Goal: Task Accomplishment & Management: Manage account settings

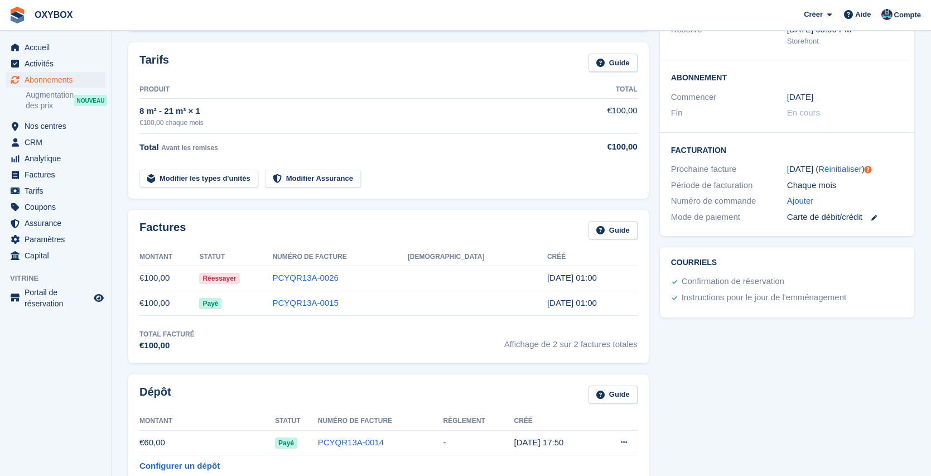
scroll to position [329, 0]
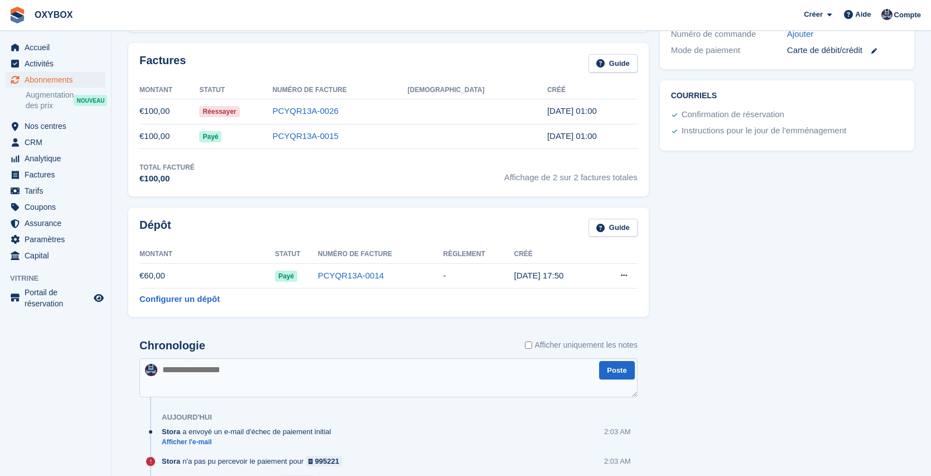
click at [239, 108] on span "Réessayer" at bounding box center [219, 111] width 40 height 11
click at [239, 110] on span "Réessayer" at bounding box center [219, 111] width 40 height 11
click at [333, 109] on link "PCYQR13A-0026" at bounding box center [305, 110] width 66 height 9
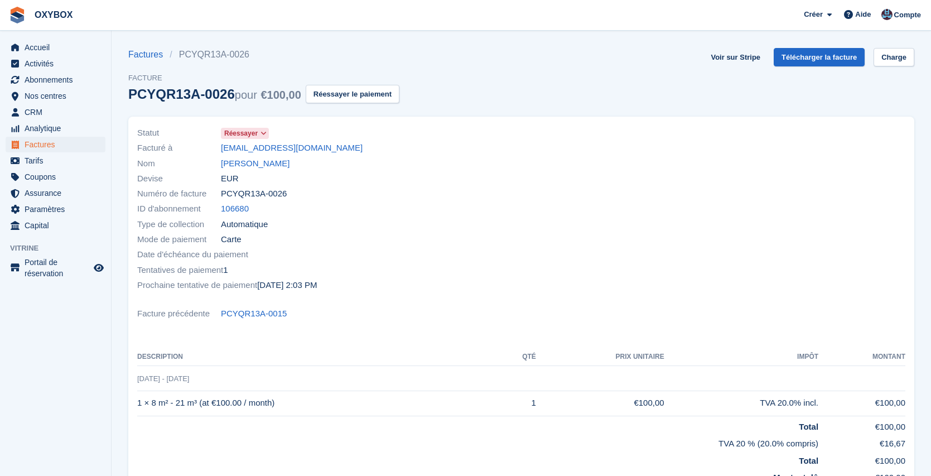
click at [251, 132] on span "Réessayer" at bounding box center [240, 133] width 33 height 10
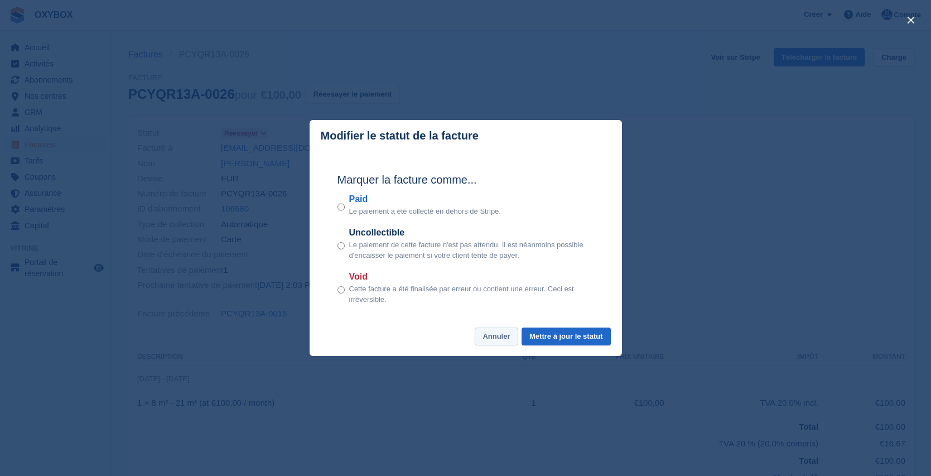
click at [490, 335] on button "Annuler" at bounding box center [495, 336] width 43 height 18
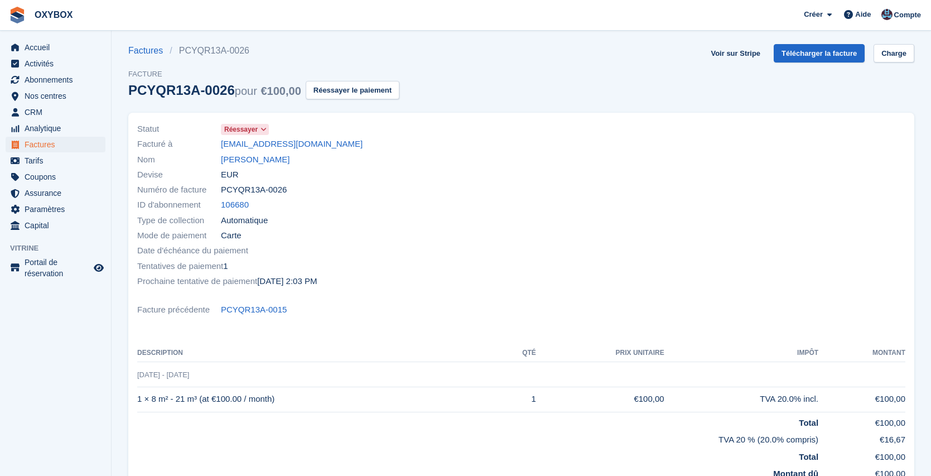
scroll to position [4, 0]
click at [41, 75] on span "Abonnements" at bounding box center [58, 80] width 67 height 16
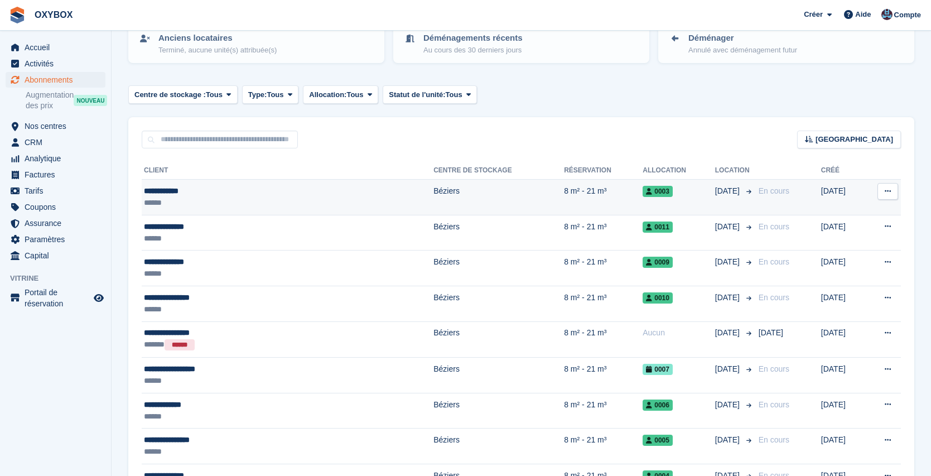
scroll to position [187, 0]
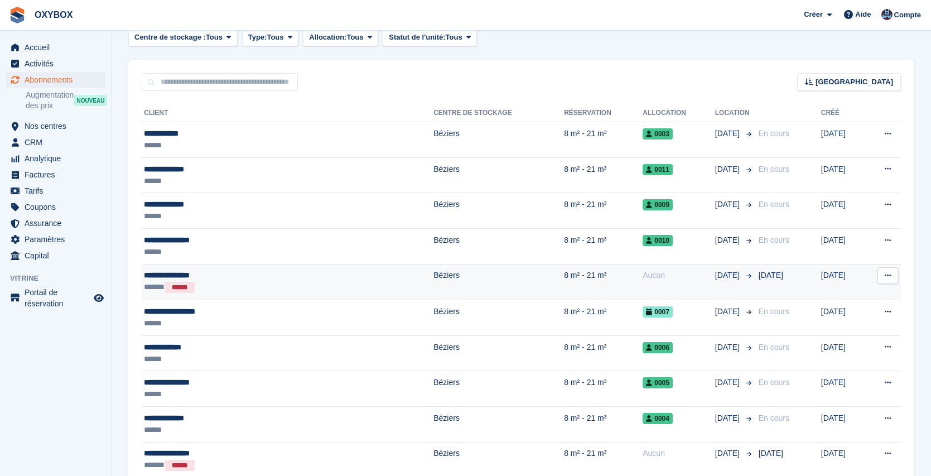
click at [888, 275] on icon at bounding box center [887, 275] width 6 height 7
click at [821, 275] on td "[DATE]" at bounding box center [841, 282] width 41 height 36
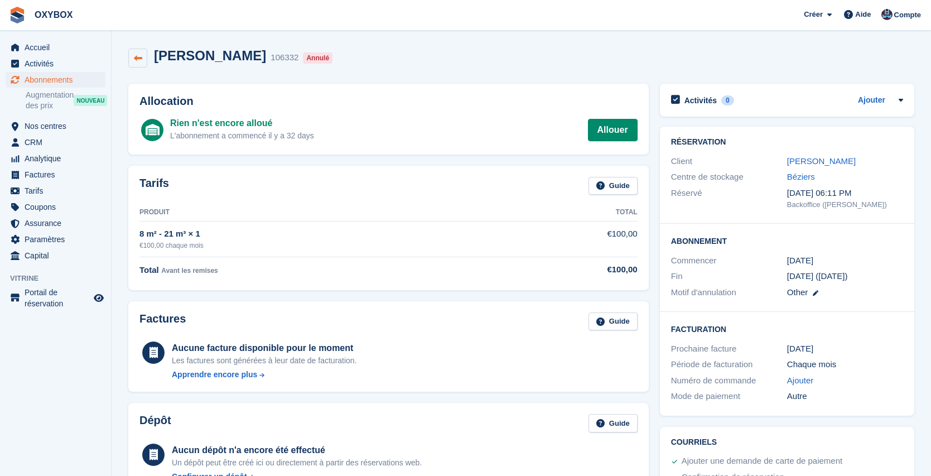
click at [145, 53] on link at bounding box center [137, 58] width 19 height 19
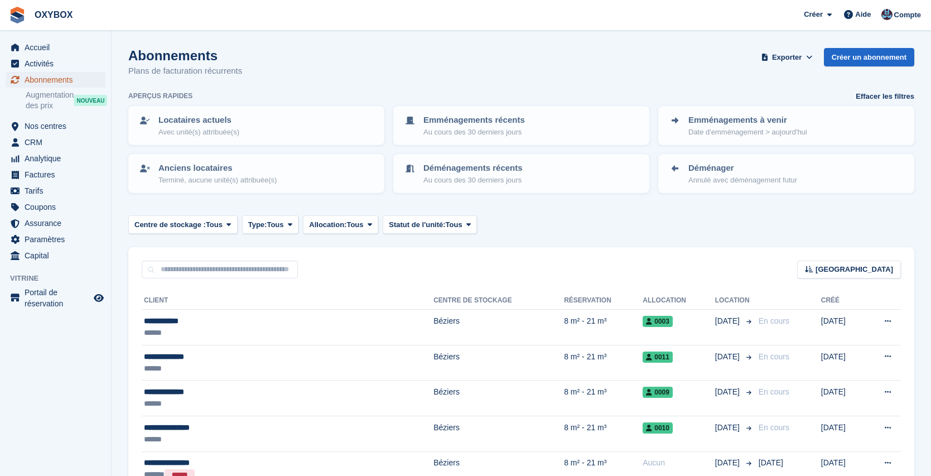
click at [67, 78] on span "Abonnements" at bounding box center [58, 80] width 67 height 16
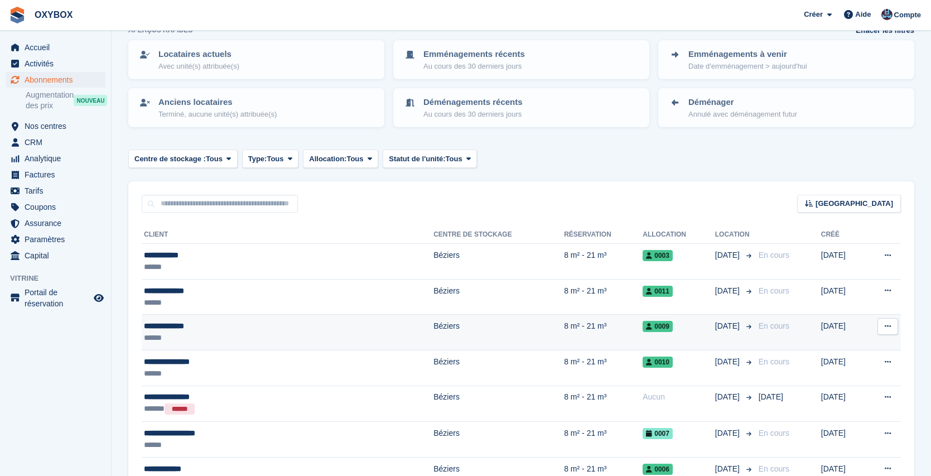
scroll to position [124, 0]
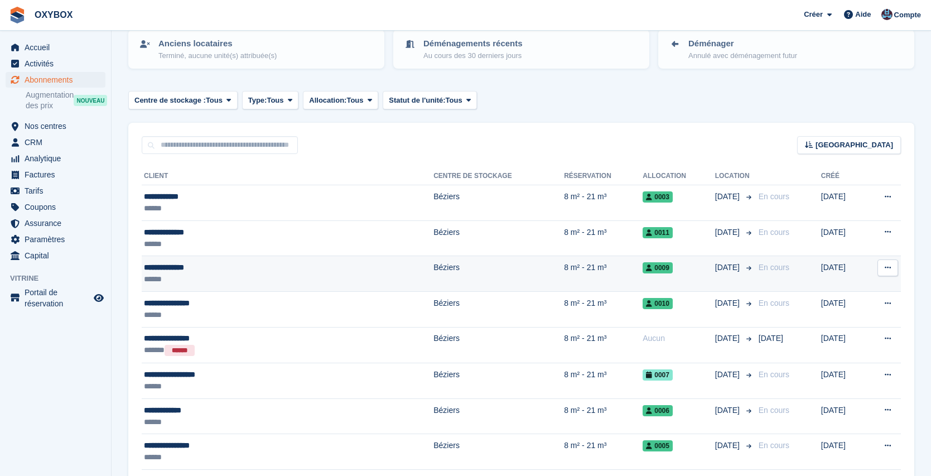
click at [243, 274] on div "******" at bounding box center [230, 279] width 173 height 12
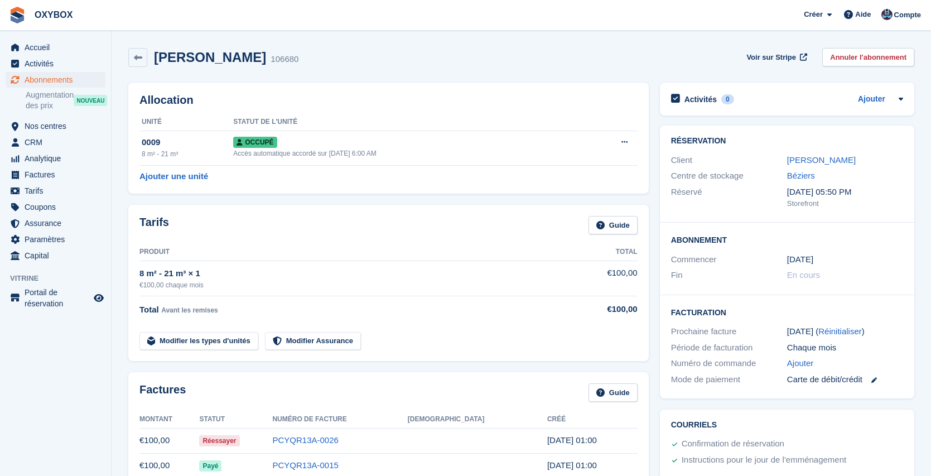
scroll to position [90, 0]
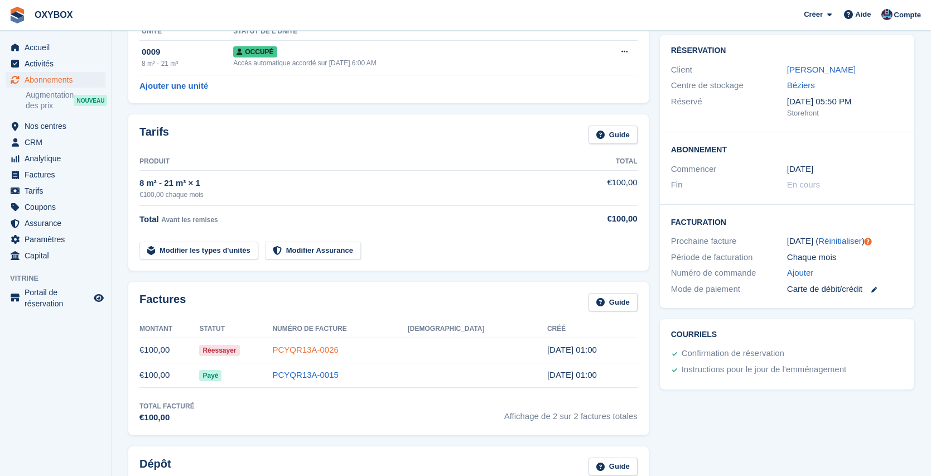
click at [338, 350] on link "PCYQR13A-0026" at bounding box center [305, 349] width 66 height 9
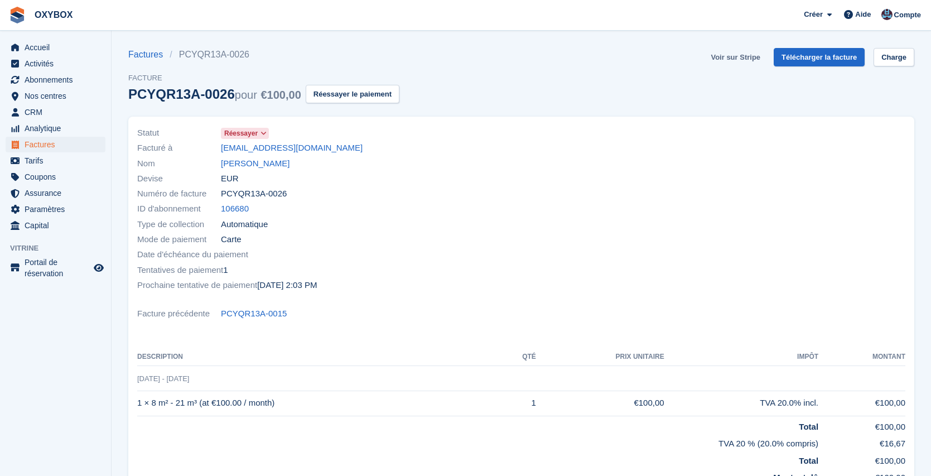
click at [742, 59] on link "Voir sur Stripe" at bounding box center [735, 57] width 59 height 18
click at [347, 93] on button "Réessayer le paiement" at bounding box center [353, 94] width 94 height 18
click at [55, 80] on span "Abonnements" at bounding box center [58, 80] width 67 height 16
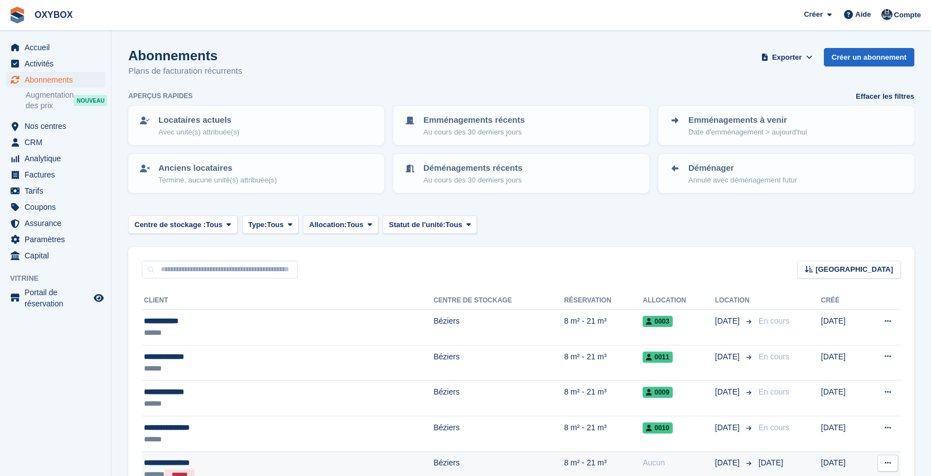
scroll to position [230, 0]
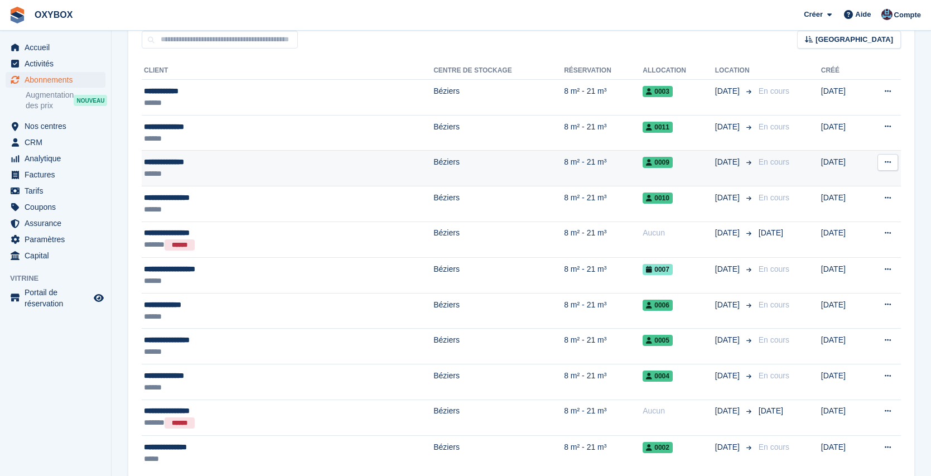
click at [250, 171] on div "******" at bounding box center [230, 174] width 173 height 12
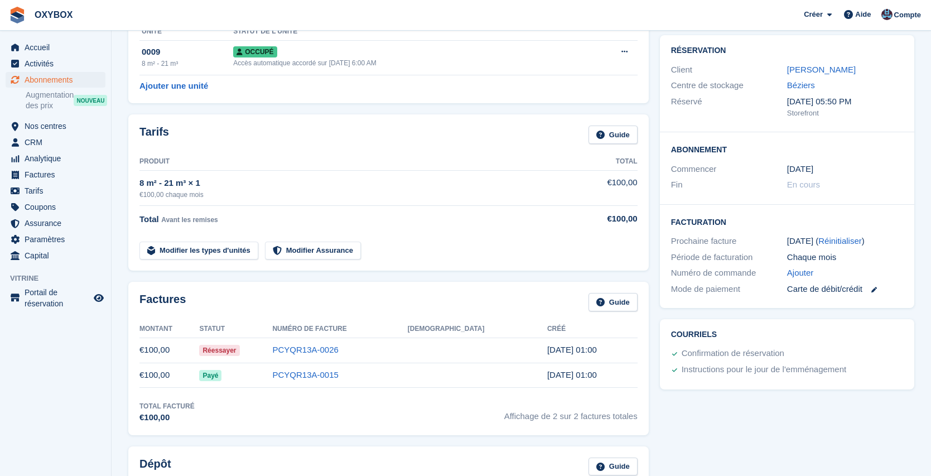
scroll to position [91, 0]
click at [875, 293] on link at bounding box center [869, 288] width 14 height 13
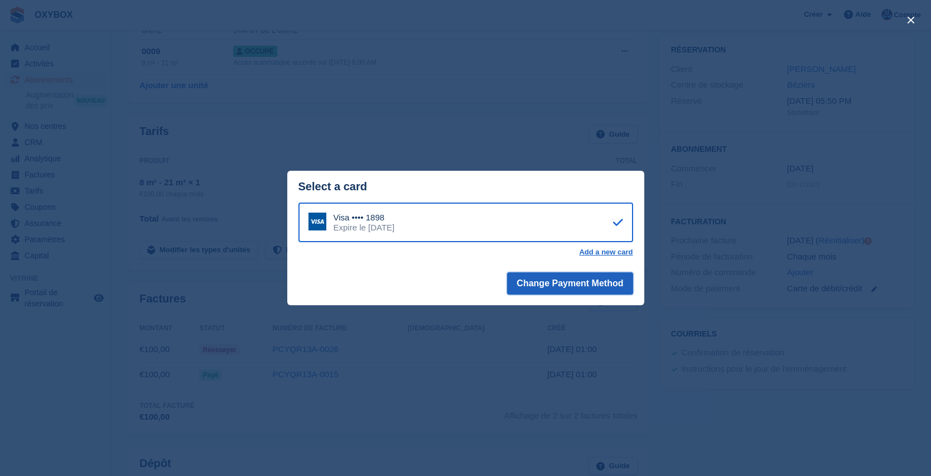
click at [616, 280] on button "Change Payment Method" at bounding box center [569, 283] width 125 height 22
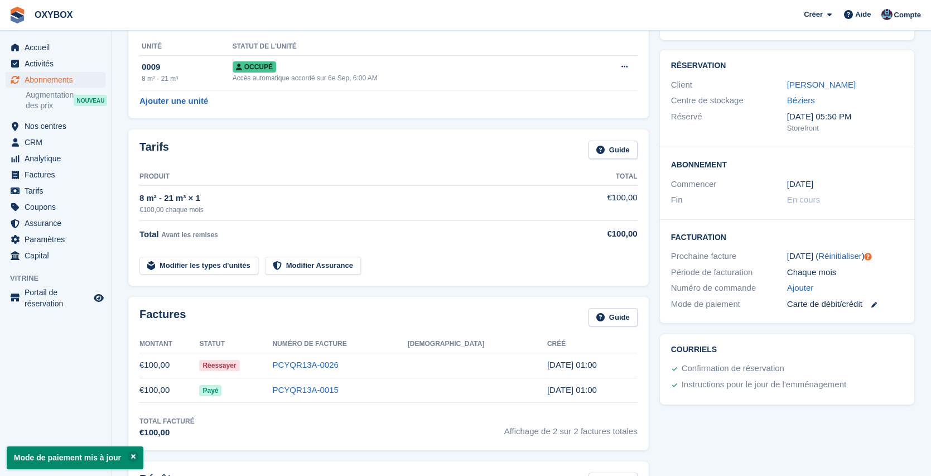
scroll to position [125, 0]
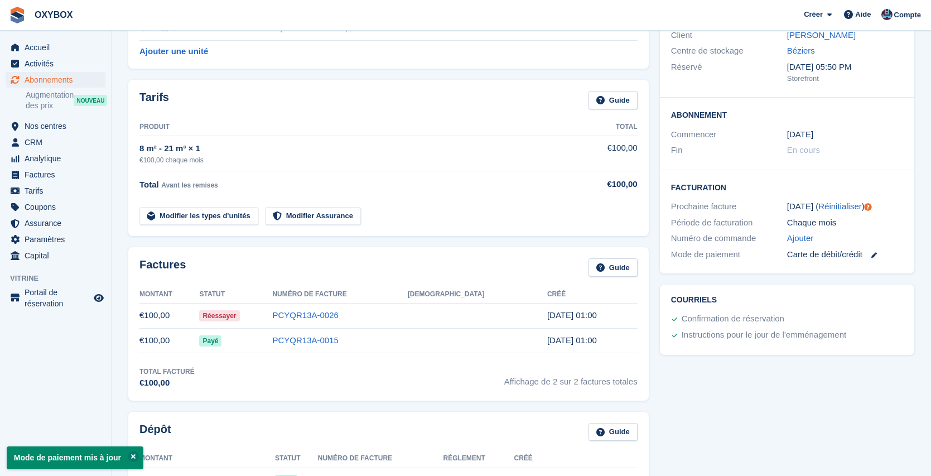
click at [849, 252] on div "Carte de débit/crédit" at bounding box center [845, 254] width 116 height 13
click at [872, 257] on link at bounding box center [869, 254] width 14 height 13
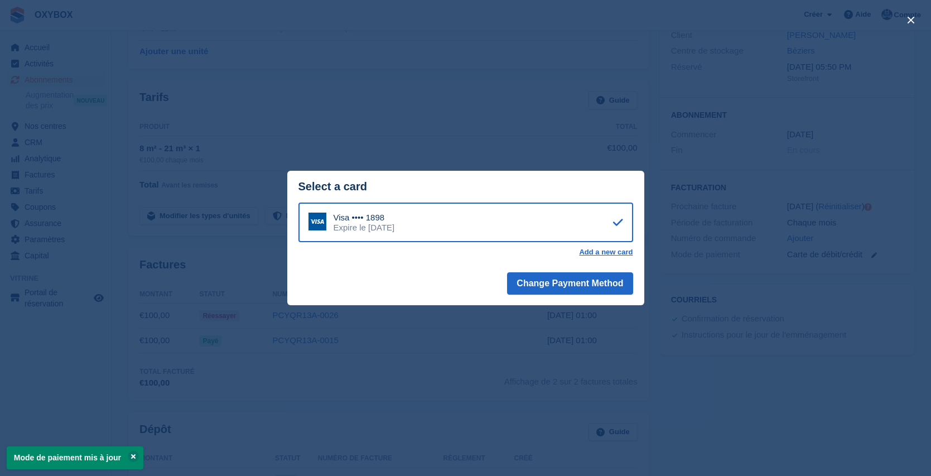
click at [862, 244] on div "close" at bounding box center [465, 238] width 931 height 476
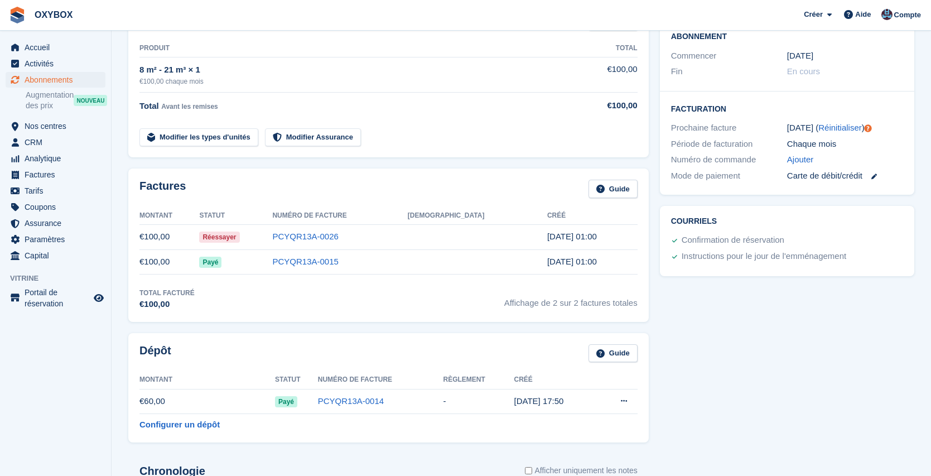
scroll to position [0, 0]
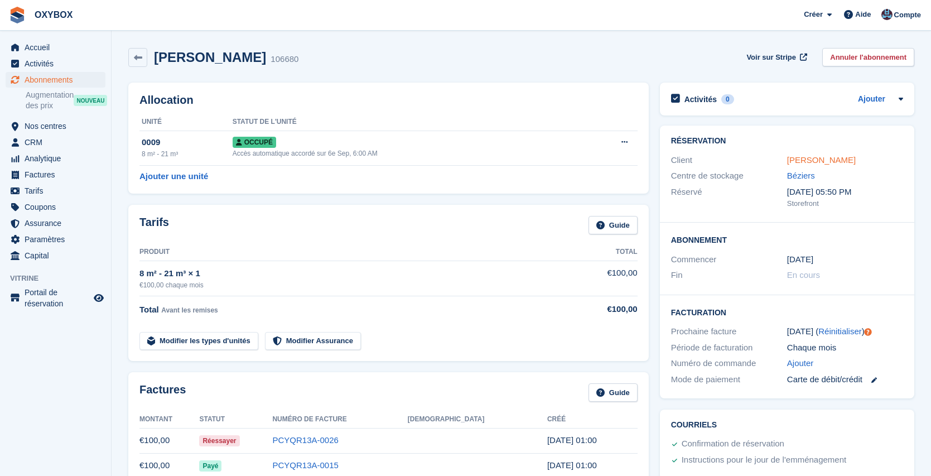
click at [799, 159] on link "[PERSON_NAME]" at bounding box center [821, 159] width 69 height 9
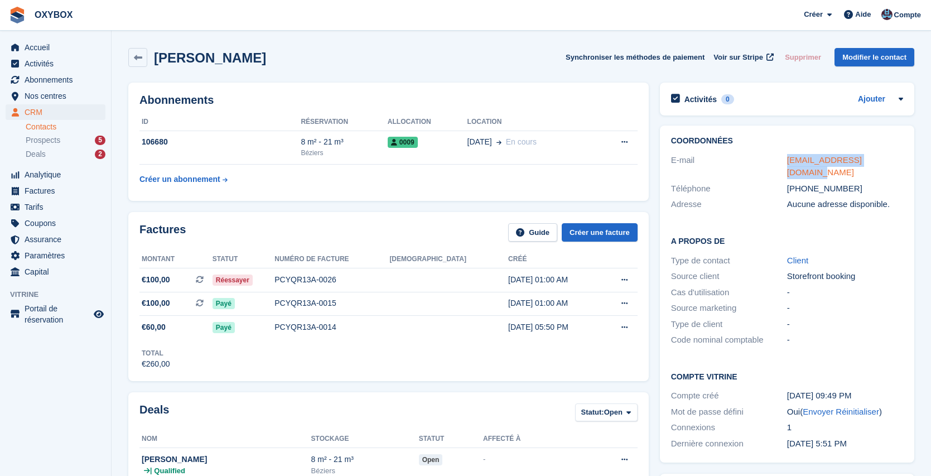
copy link "[EMAIL_ADDRESS][DOMAIN_NAME]"
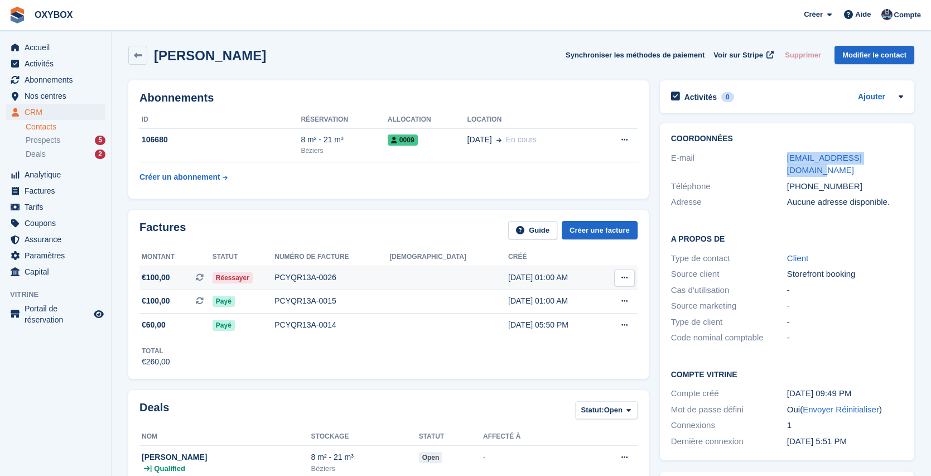
click at [626, 278] on icon at bounding box center [624, 277] width 6 height 7
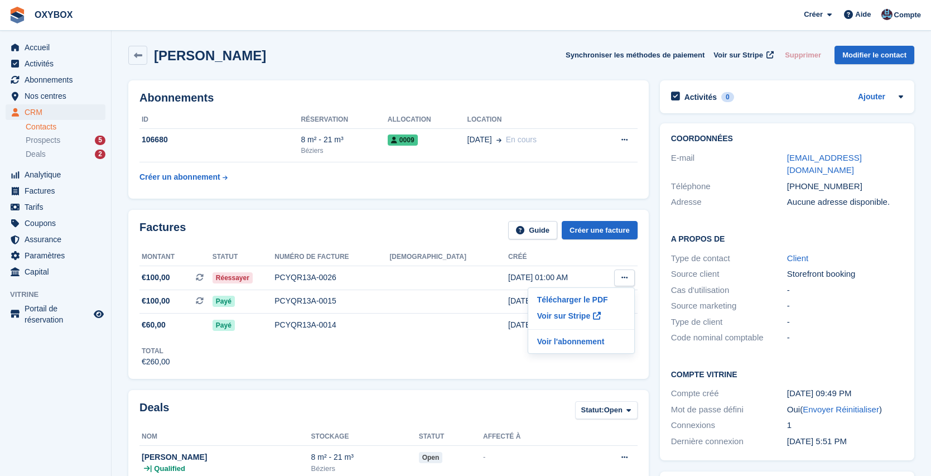
click at [607, 261] on th at bounding box center [619, 257] width 36 height 18
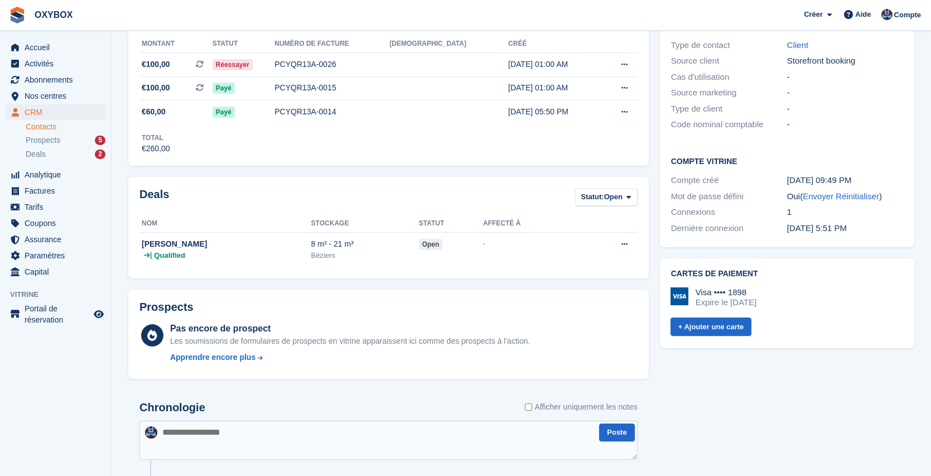
scroll to position [65, 0]
